Goal: Navigation & Orientation: Find specific page/section

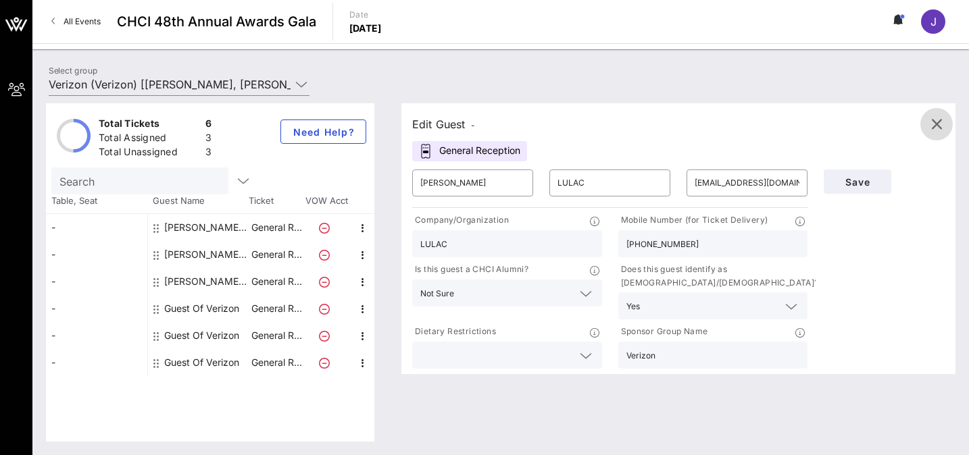
click at [940, 121] on icon "button" at bounding box center [936, 124] width 16 height 16
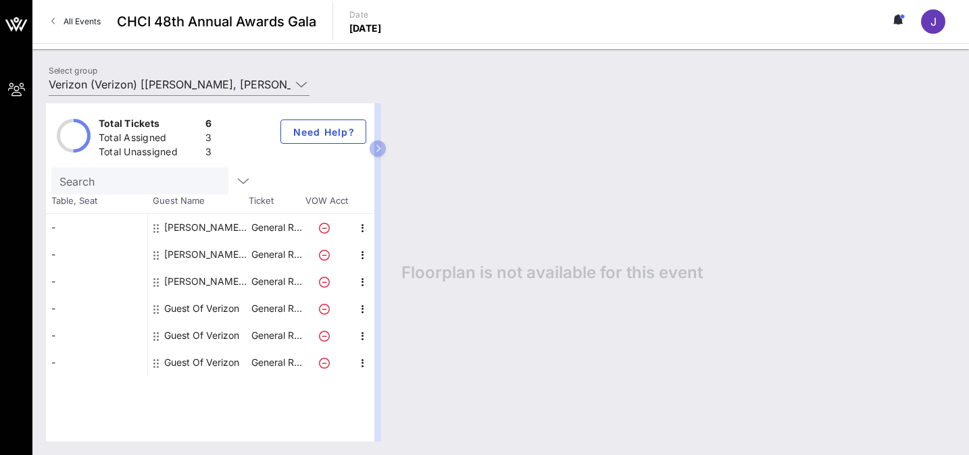
click at [930, 20] on span "J" at bounding box center [933, 22] width 6 height 14
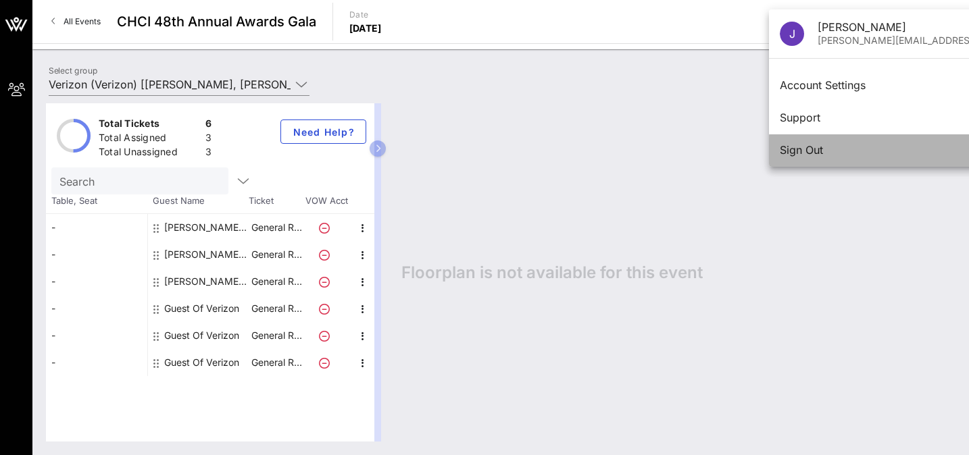
click at [824, 149] on div "Sign Out" at bounding box center [919, 150] width 278 height 13
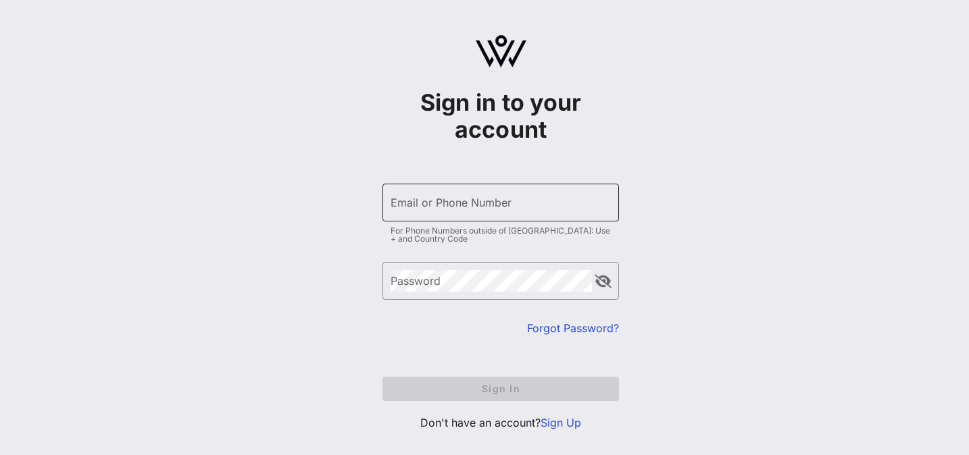
click at [407, 199] on input "Email or Phone Number" at bounding box center [500, 203] width 220 height 22
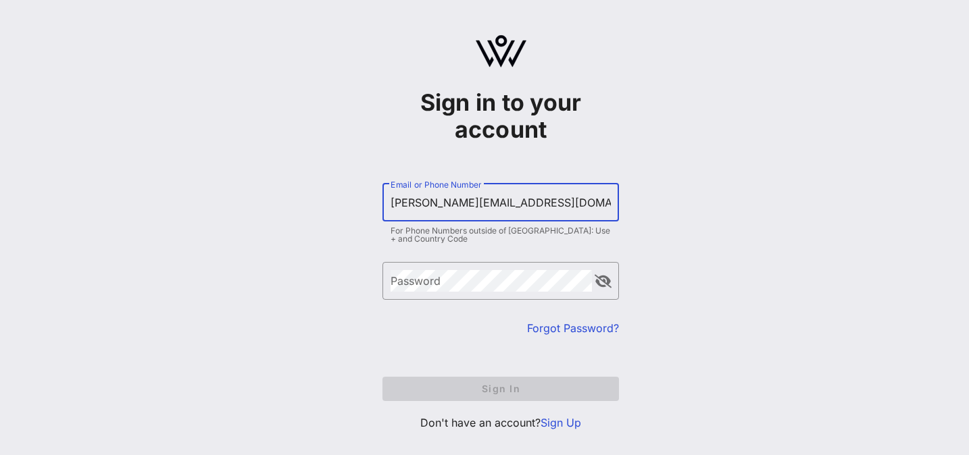
type input "jayna@latinoleadersnetwork.org"
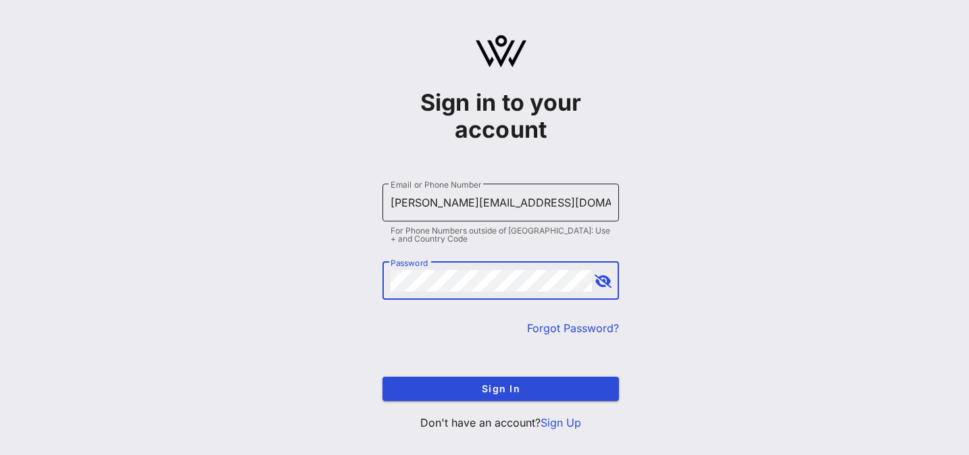
click at [382, 377] on button "Sign In" at bounding box center [500, 389] width 236 height 24
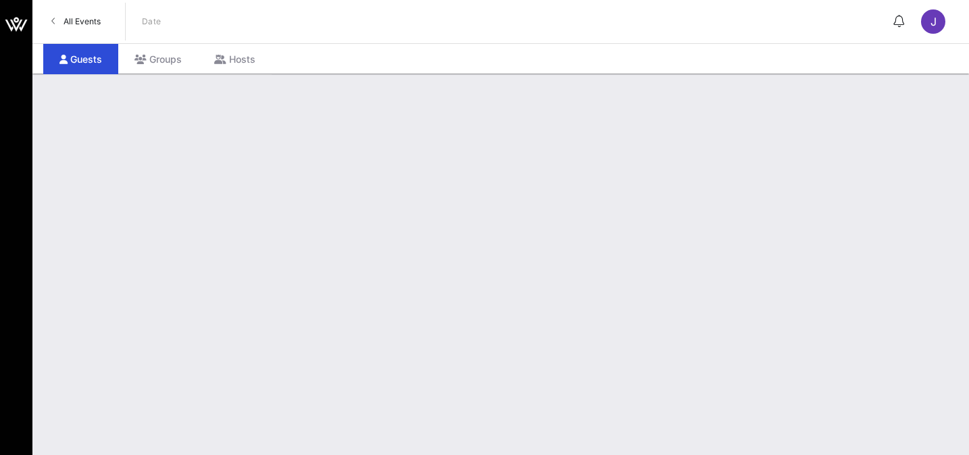
click at [97, 22] on span "All Events" at bounding box center [81, 21] width 37 height 10
